Goal: Transaction & Acquisition: Purchase product/service

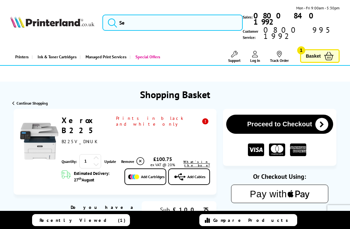
click at [89, 116] on link "Xerox B225" at bounding box center [80, 126] width 37 height 20
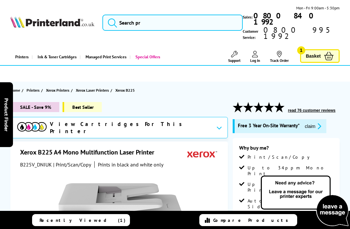
click at [324, 49] on link "Basket 1" at bounding box center [321, 56] width 40 height 14
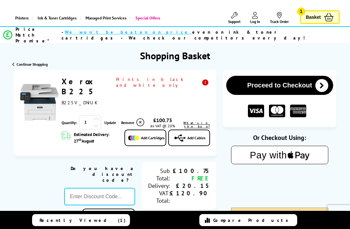
scroll to position [40, 0]
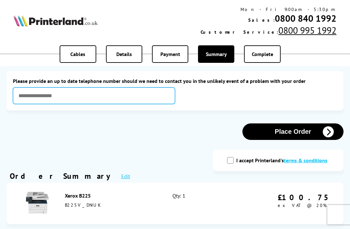
click at [135, 100] on input "text" at bounding box center [94, 96] width 162 height 17
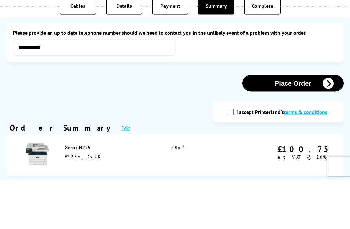
scroll to position [49, 0]
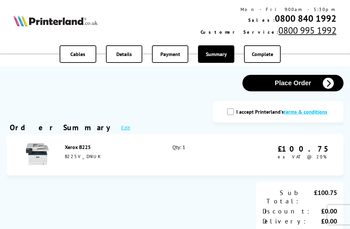
type input "**********"
click at [234, 115] on input "I accept Printerland's terms & conditions" at bounding box center [230, 112] width 6 height 6
checkbox input "true"
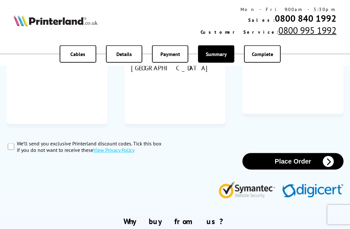
scroll to position [316, 0]
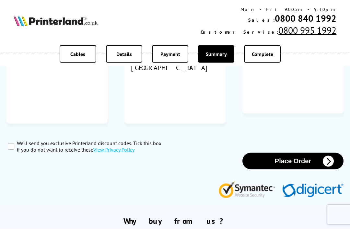
click at [12, 143] on input "We’ll send you exclusive Printerland discount codes. Tick this box if you do no…" at bounding box center [11, 146] width 6 height 6
click at [13, 143] on input "We’ll send you exclusive Printerland discount codes. Tick this box if you do no…" at bounding box center [11, 146] width 6 height 6
checkbox input "false"
click at [302, 153] on button "Place Order" at bounding box center [293, 161] width 101 height 17
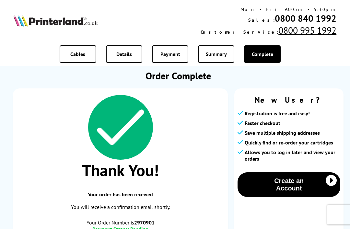
scroll to position [12, 0]
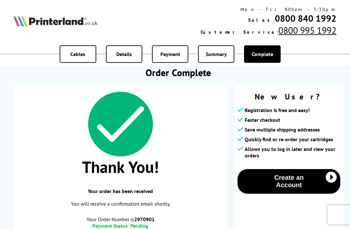
click at [310, 190] on button "Create an Account" at bounding box center [289, 181] width 103 height 25
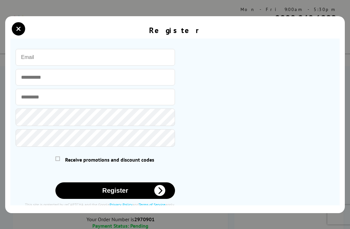
click at [117, 56] on input "email" at bounding box center [96, 57] width 160 height 17
type input "[EMAIL_ADDRESS][DOMAIN_NAME]"
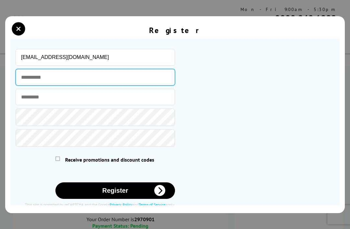
type input "******"
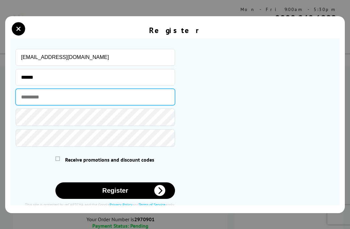
type input "******"
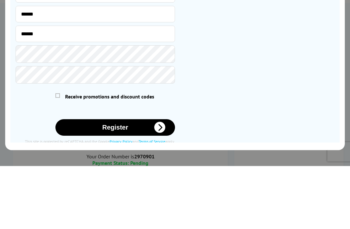
scroll to position [75, 0]
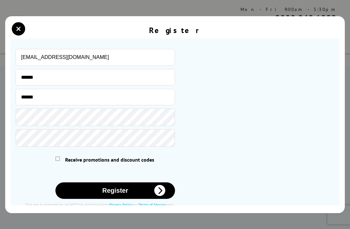
click at [60, 161] on span at bounding box center [57, 159] width 5 height 5
click at [57, 158] on input "checkbox" at bounding box center [57, 158] width 0 height 0
click at [165, 196] on icon "submit" at bounding box center [159, 190] width 11 height 11
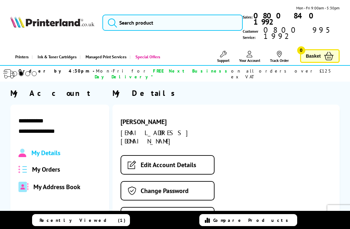
click at [54, 166] on span "My Orders" at bounding box center [46, 170] width 28 height 8
